Goal: Transaction & Acquisition: Purchase product/service

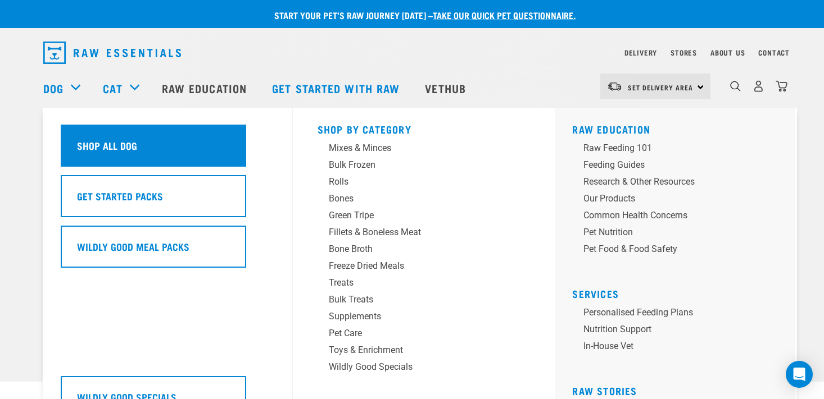
click at [96, 159] on div "Shop All Dog" at bounding box center [153, 146] width 185 height 42
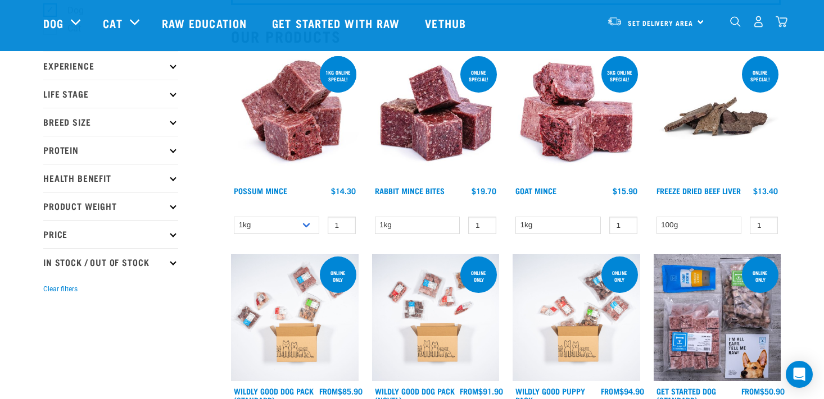
scroll to position [117, 0]
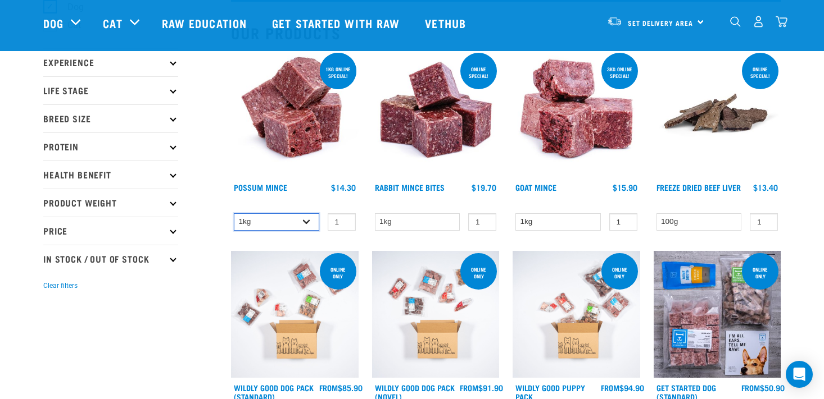
click at [289, 220] on select "1kg 3kg" at bounding box center [276, 221] width 85 height 17
click at [234, 213] on select "1kg 3kg" at bounding box center [276, 221] width 85 height 17
click at [280, 222] on select "1kg 3kg" at bounding box center [276, 221] width 85 height 17
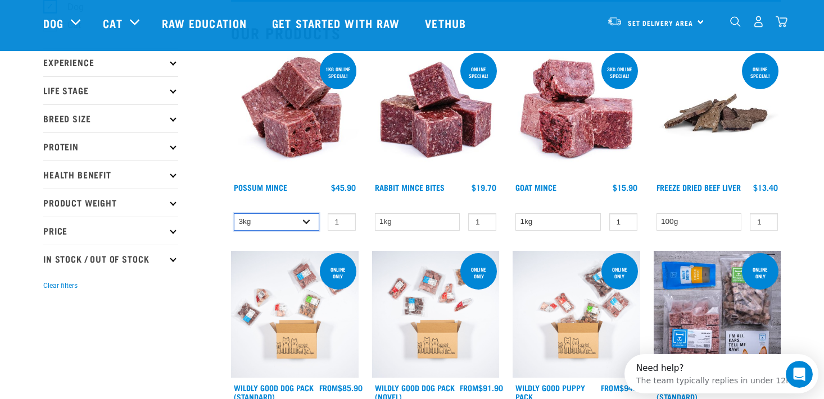
scroll to position [0, 0]
select select "456"
click at [234, 213] on select "1kg 3kg" at bounding box center [276, 221] width 85 height 17
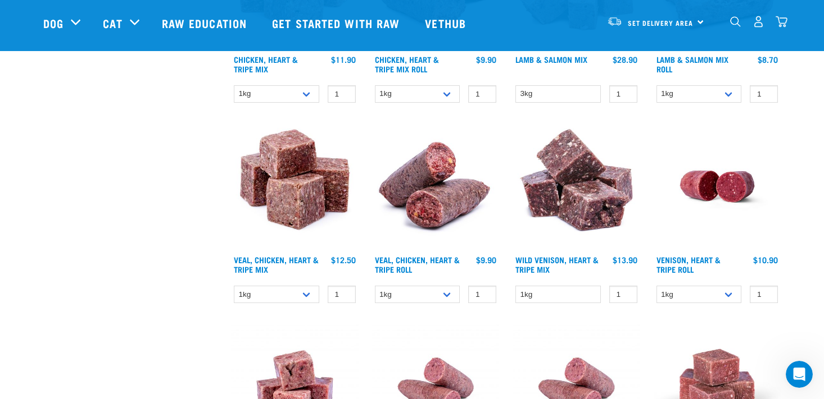
scroll to position [1319, 0]
